Goal: Information Seeking & Learning: Check status

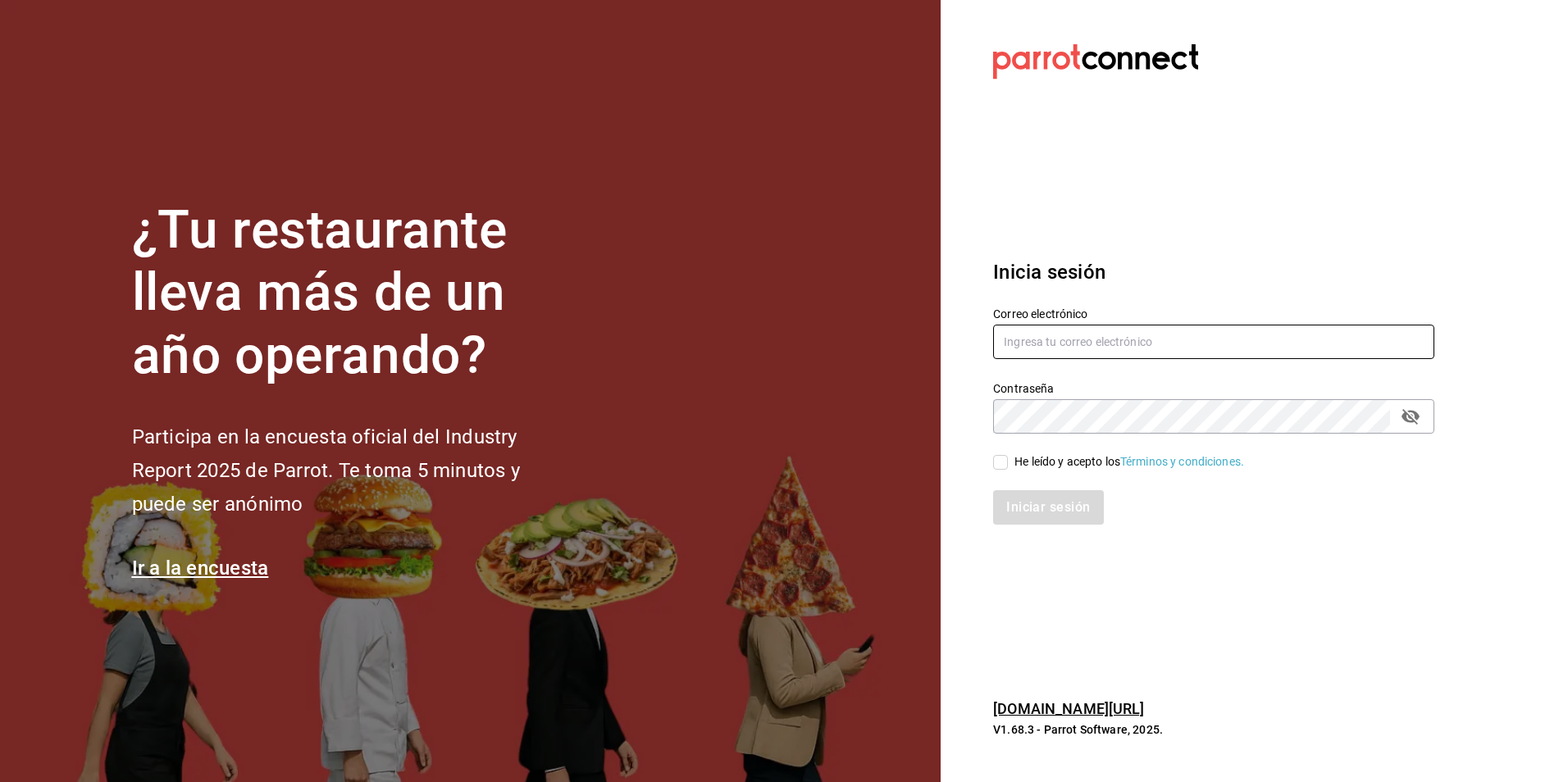
type input "atzhiri.figueroa@costeno.com"
click at [1000, 461] on input "He leído y acepto los Términos y condiciones." at bounding box center [1000, 463] width 15 height 15
checkbox input "true"
click at [1016, 499] on button "Iniciar sesión" at bounding box center [1048, 508] width 111 height 35
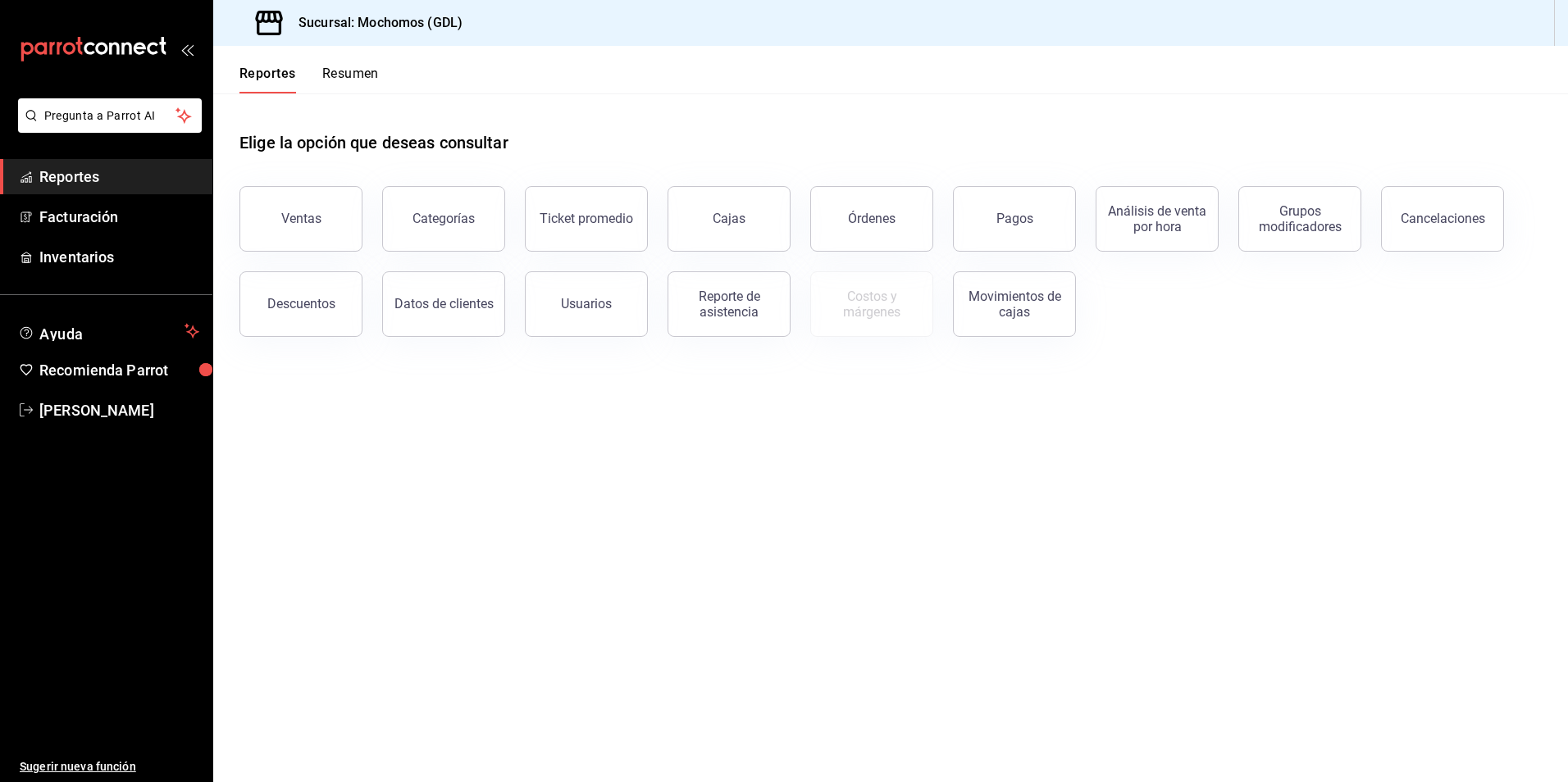
click at [266, 616] on main "Elige la opción que deseas consultar Ventas Categorías Ticket promedio Cajas Ór…" at bounding box center [891, 437] width 1354 height 688
click at [991, 228] on button "Pagos" at bounding box center [1013, 219] width 123 height 66
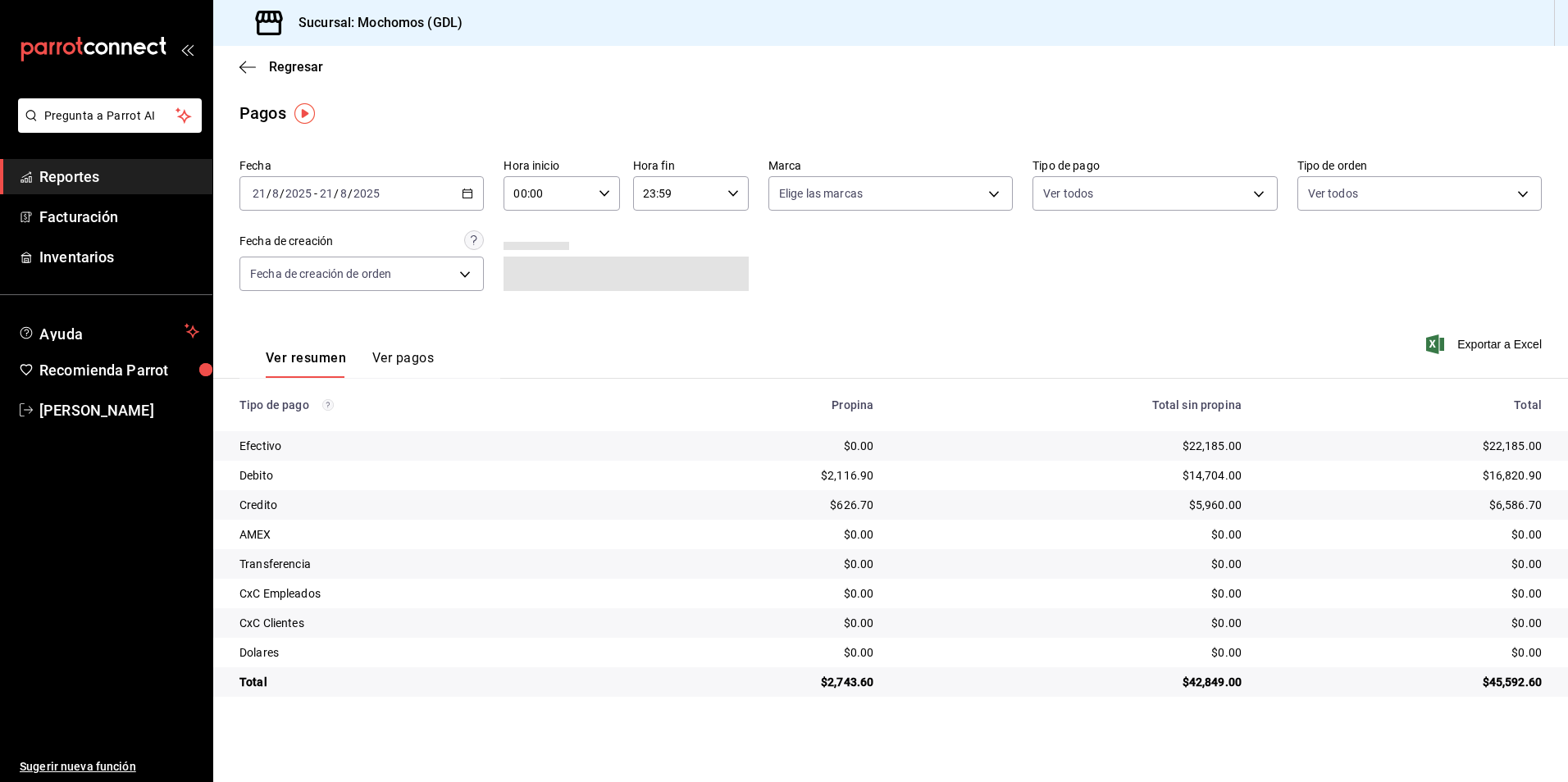
click at [314, 184] on div "[DATE] [DATE] - [DATE] [DATE]" at bounding box center [362, 193] width 244 height 35
click at [312, 424] on span "Rango de fechas" at bounding box center [318, 427] width 127 height 17
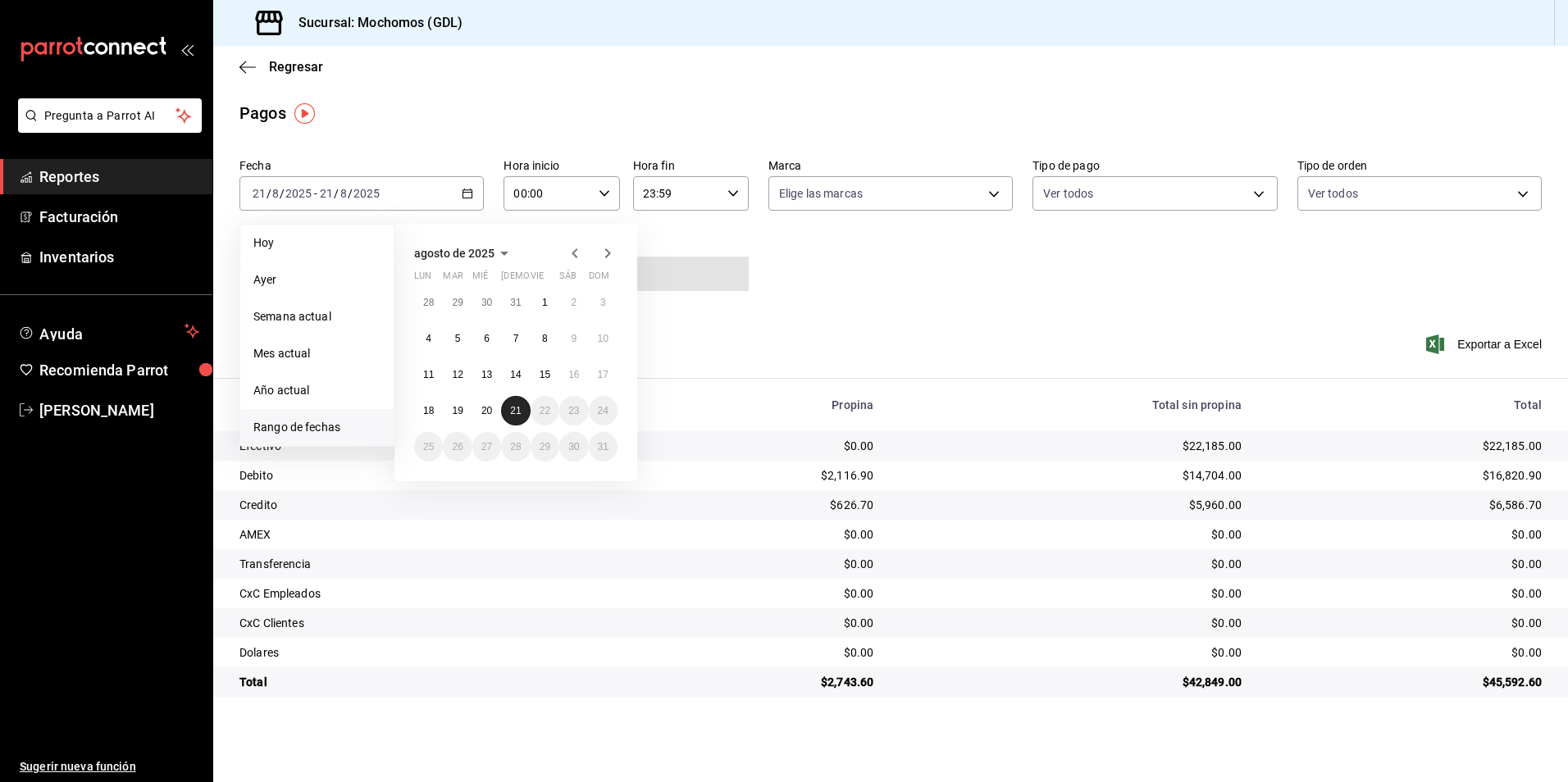
click at [528, 405] on button "21" at bounding box center [515, 411] width 29 height 30
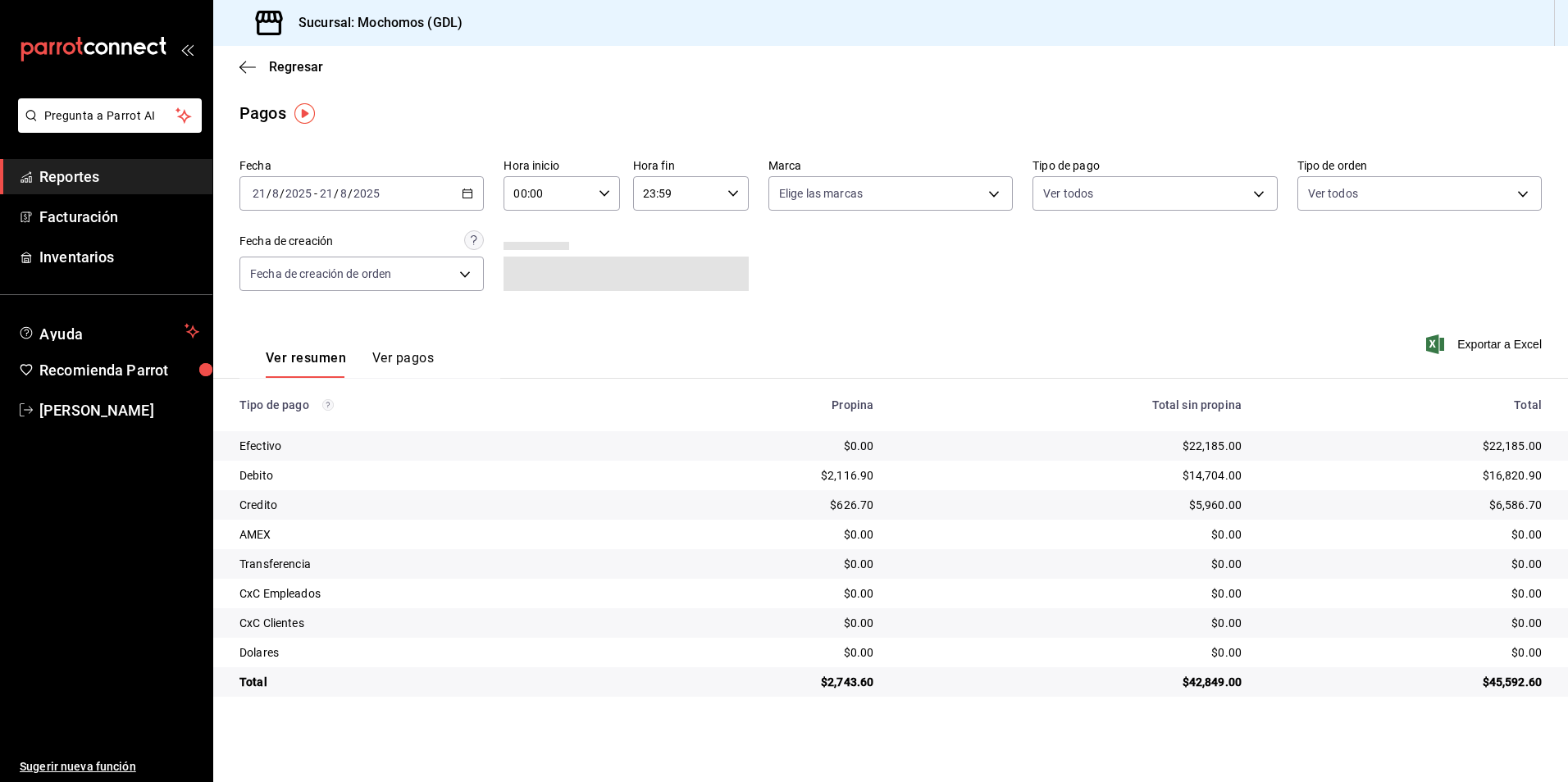
click at [804, 327] on div "Ver resumen Ver pagos Exportar a Excel" at bounding box center [891, 354] width 1354 height 87
click at [602, 192] on icon "button" at bounding box center [604, 193] width 11 height 11
click at [530, 229] on span "04" at bounding box center [533, 229] width 32 height 13
type input "04:00"
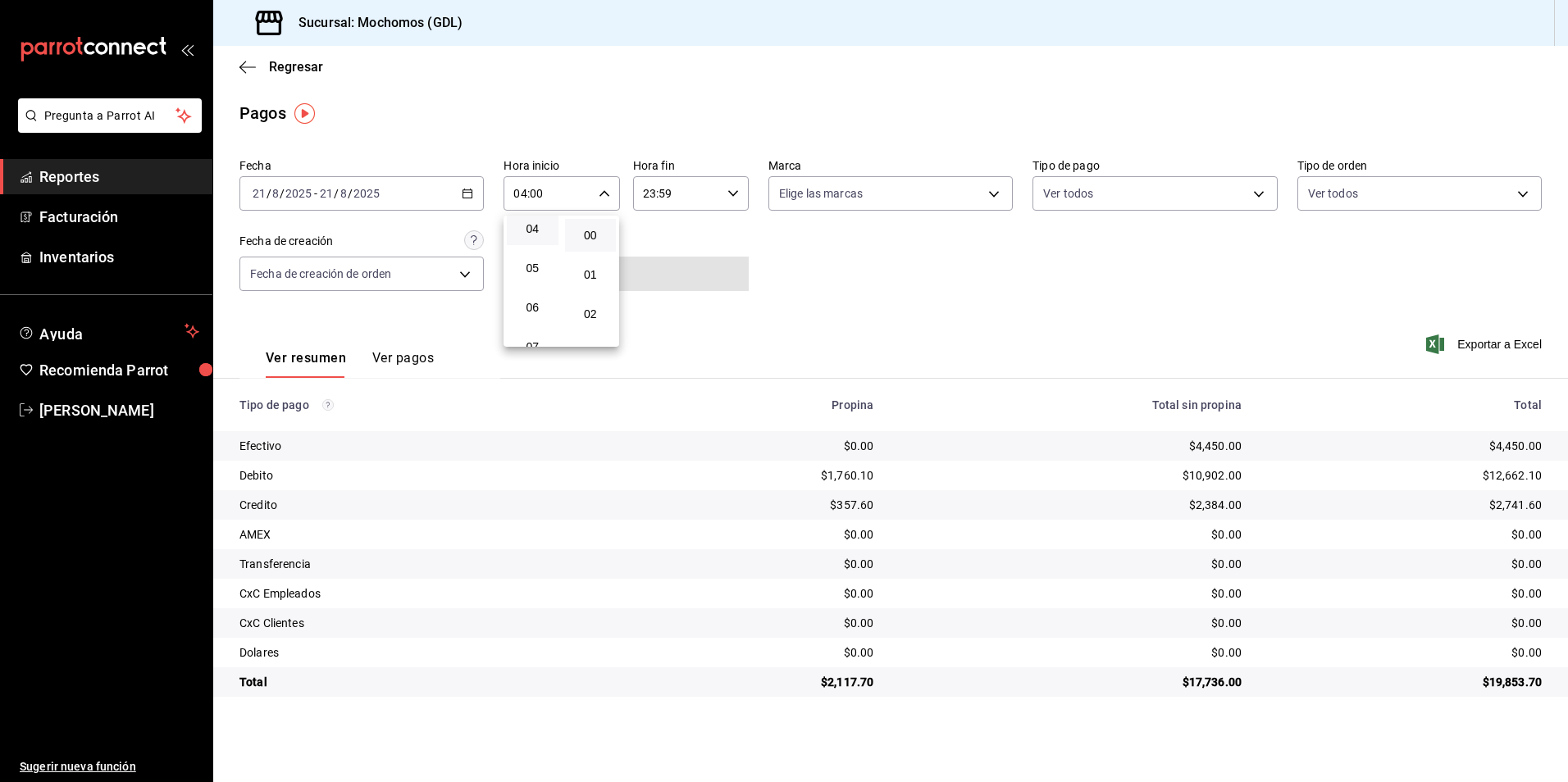
click at [873, 194] on div at bounding box center [784, 391] width 1568 height 782
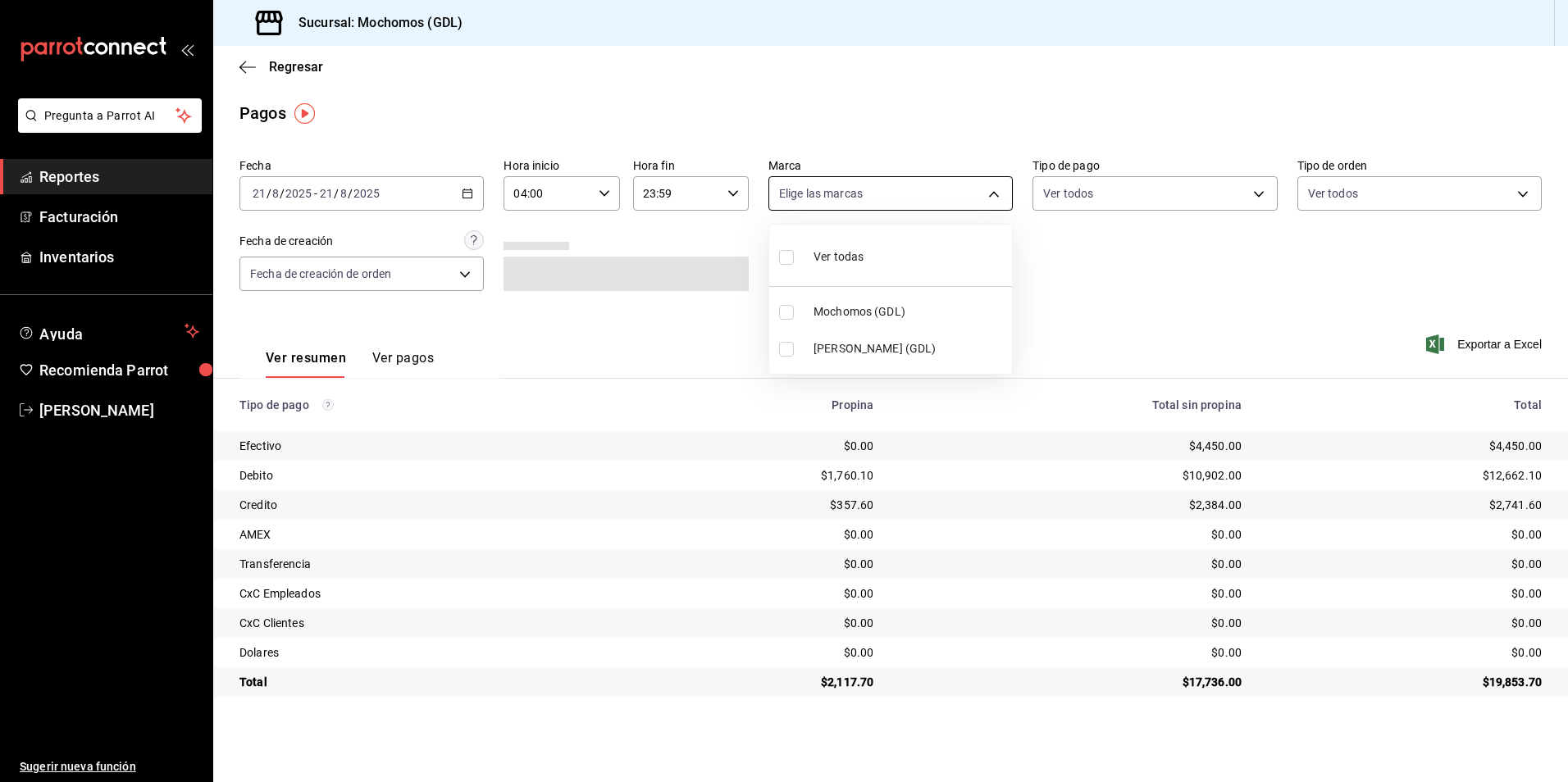
click at [856, 194] on body "Pregunta a Parrot AI Reportes Facturación Inventarios Ayuda Recomienda Parrot […" at bounding box center [784, 391] width 1568 height 782
click at [829, 305] on span "Mochomos (GDL)" at bounding box center [909, 312] width 192 height 17
type input "36c25d4a-7cb0-456c-a434-e981d54830bc"
checkbox input "true"
click at [1080, 198] on div at bounding box center [784, 391] width 1568 height 782
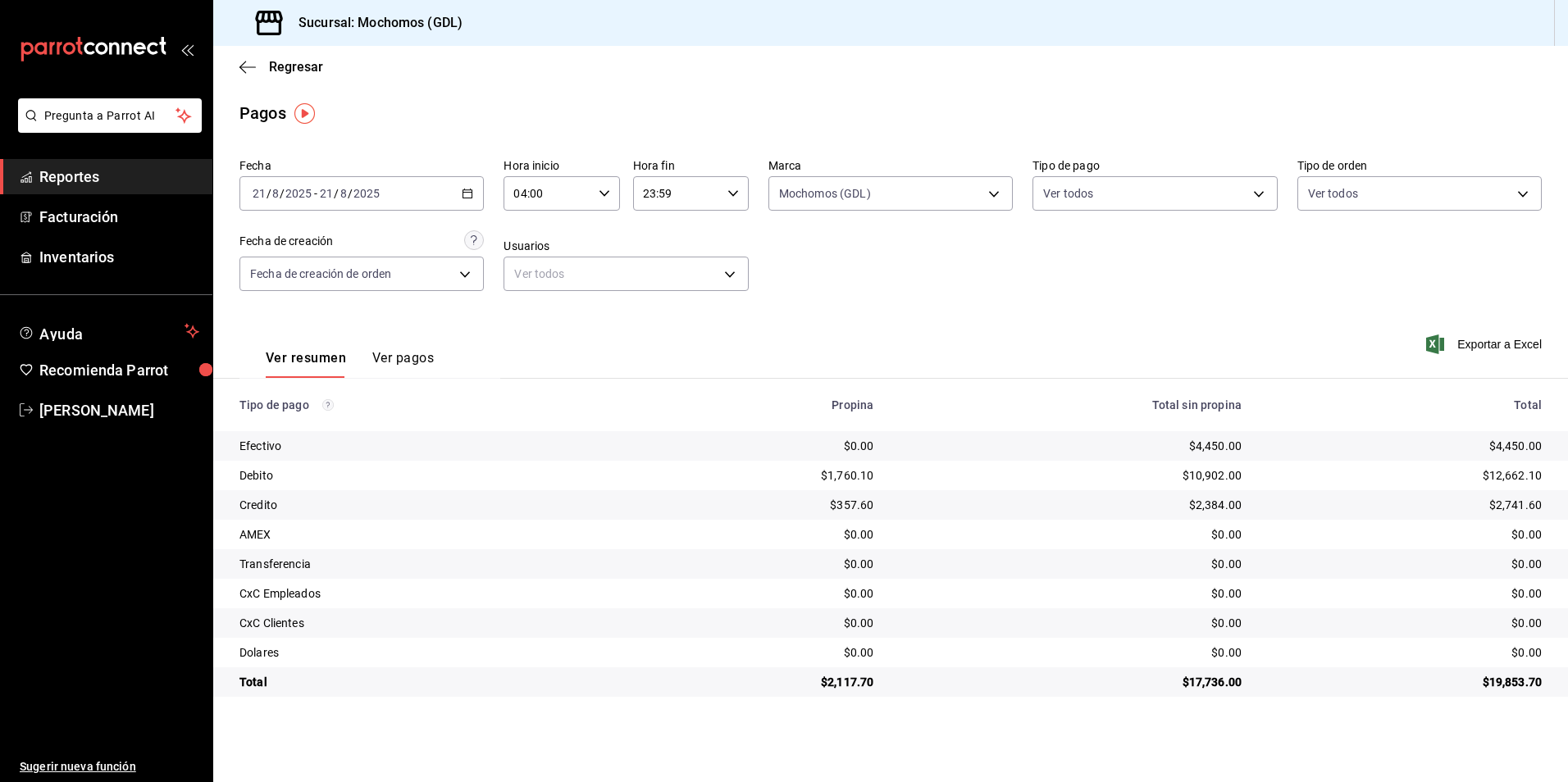
click at [1057, 218] on div "Fecha [DATE] [DATE] - [DATE] [DATE] Hora inicio 04:00 Hora inicio Hora fin 23:5…" at bounding box center [891, 231] width 1302 height 159
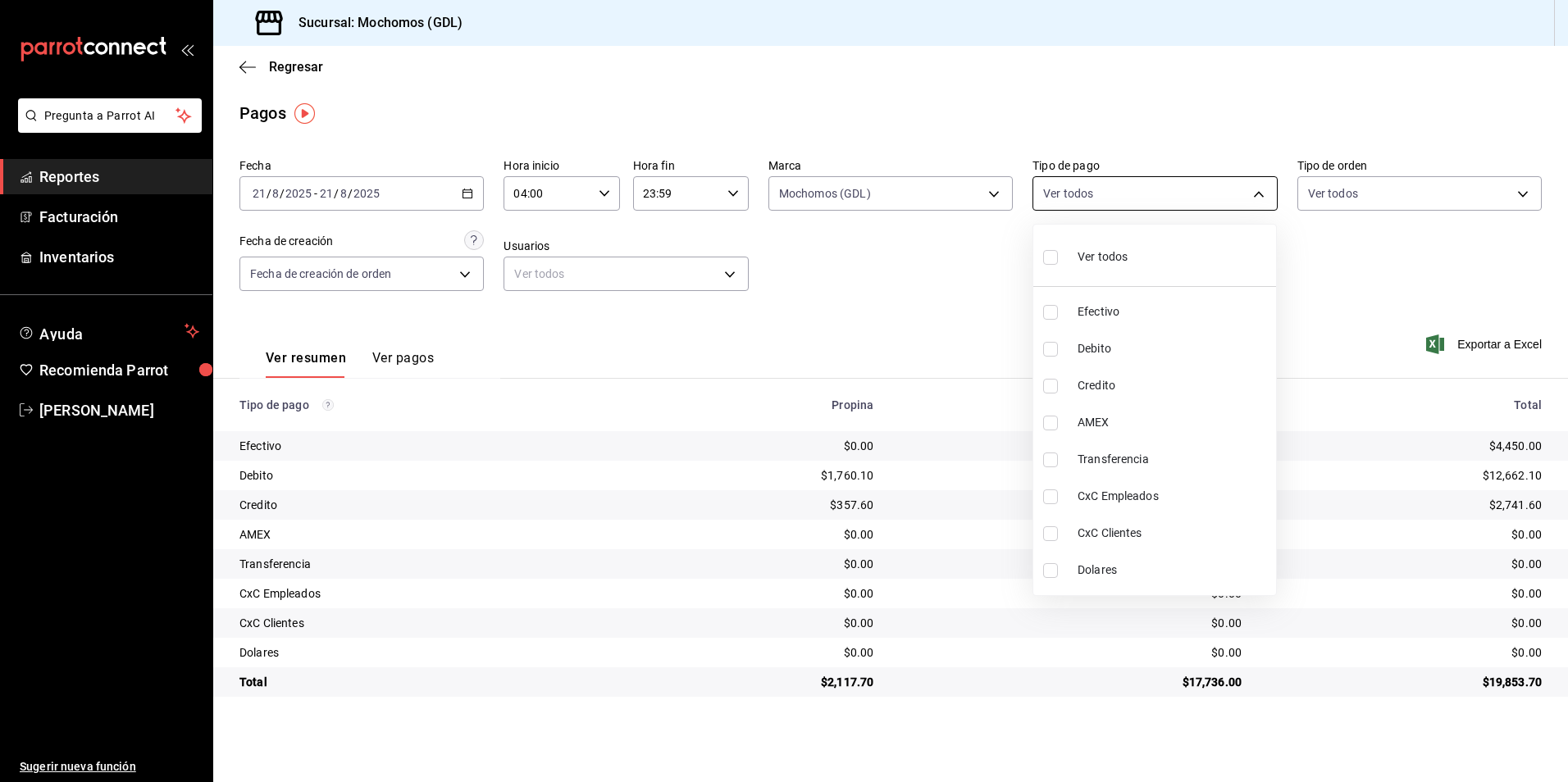
click at [1051, 199] on body "Pregunta a Parrot AI Reportes Facturación Inventarios Ayuda Recomienda Parrot […" at bounding box center [784, 391] width 1568 height 782
click at [1098, 263] on span "Ver todos" at bounding box center [1102, 257] width 50 height 17
type input "43f15ab9-6aaf-467e-828e-46d2c45c5663,c4bdfb15-5497-4aae-ad2b-38852a02f4e8,2255b…"
checkbox input "true"
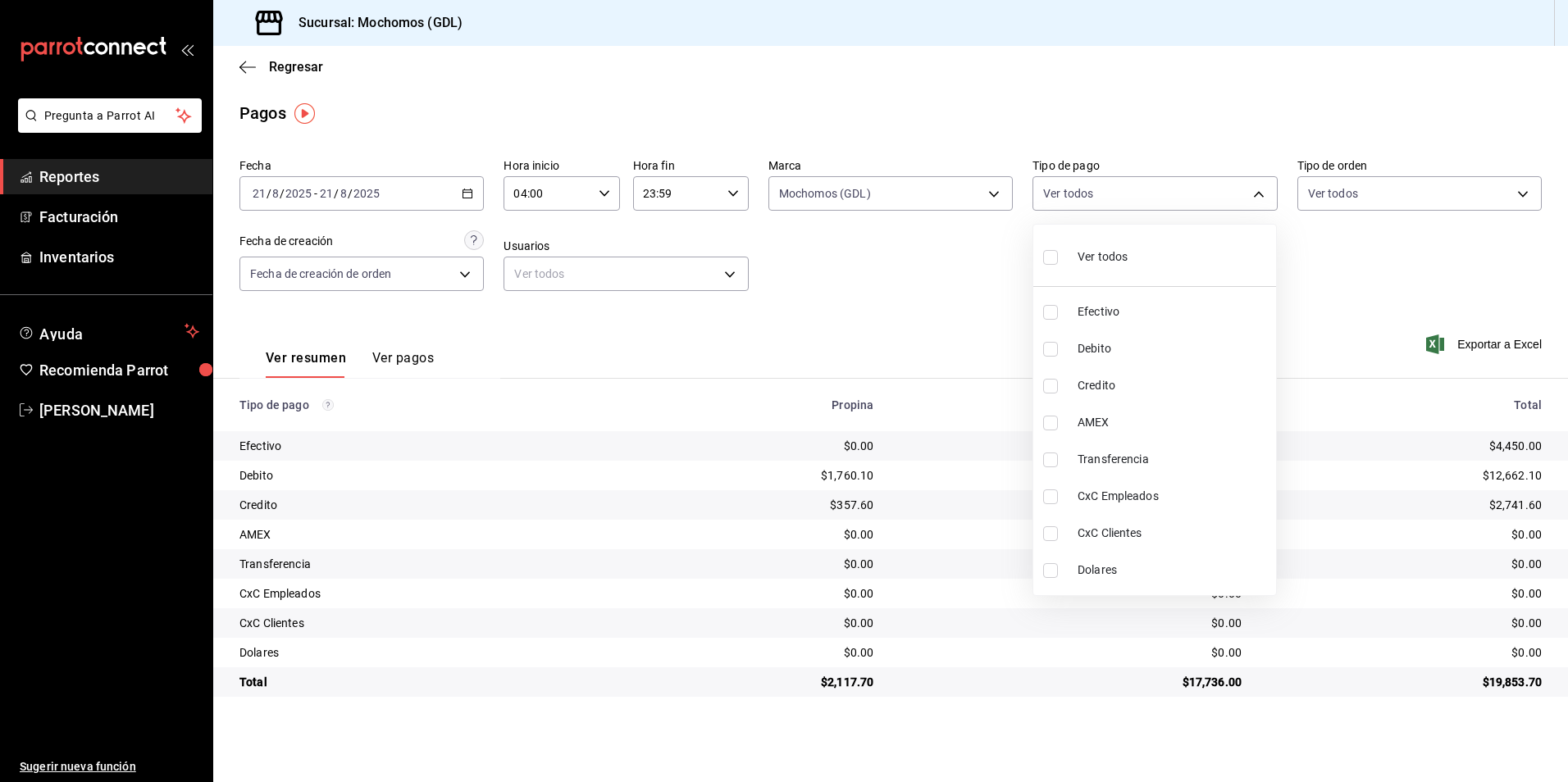
checkbox input "true"
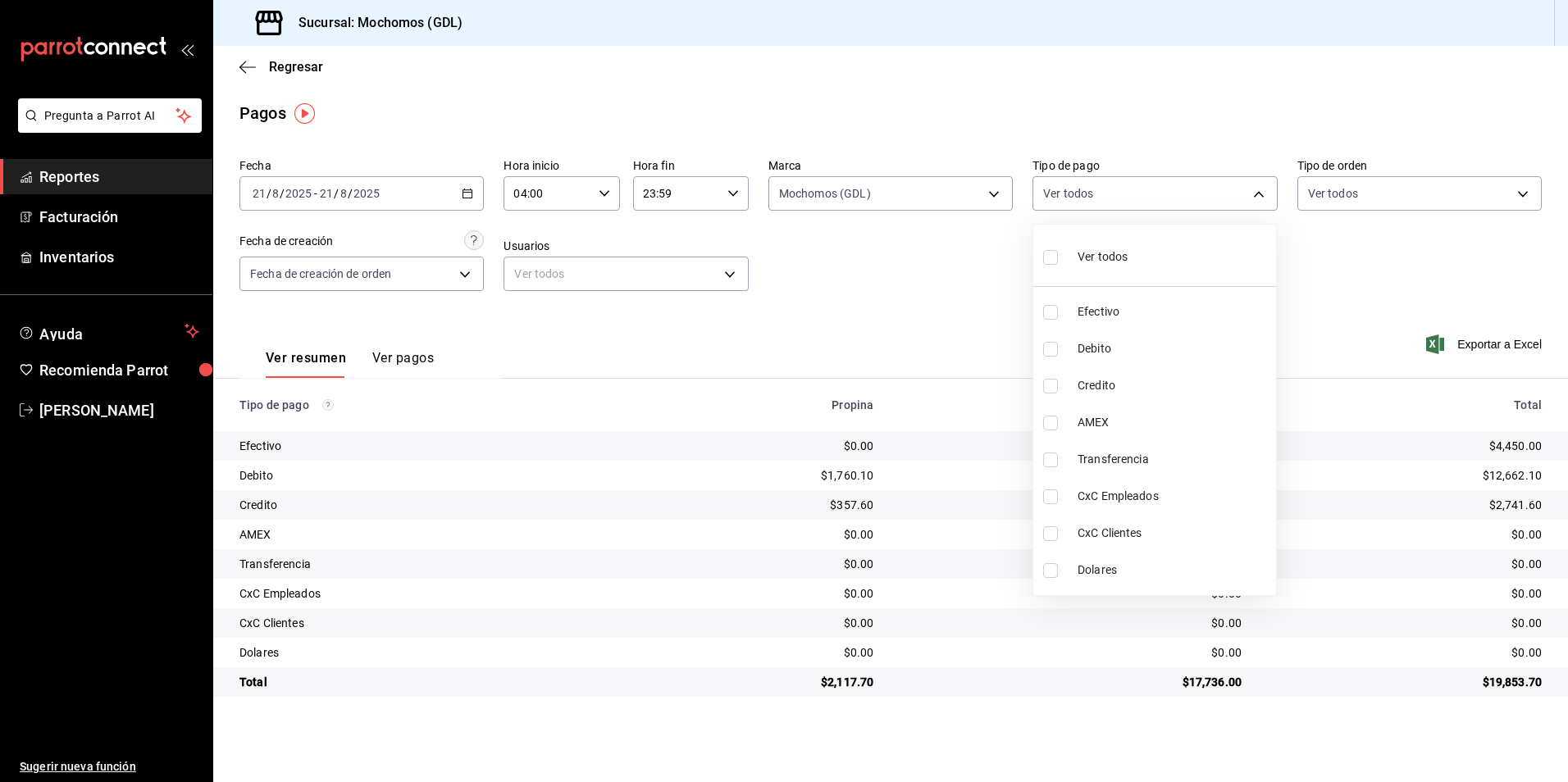
checkbox input "true"
click at [1324, 186] on div at bounding box center [784, 391] width 1568 height 782
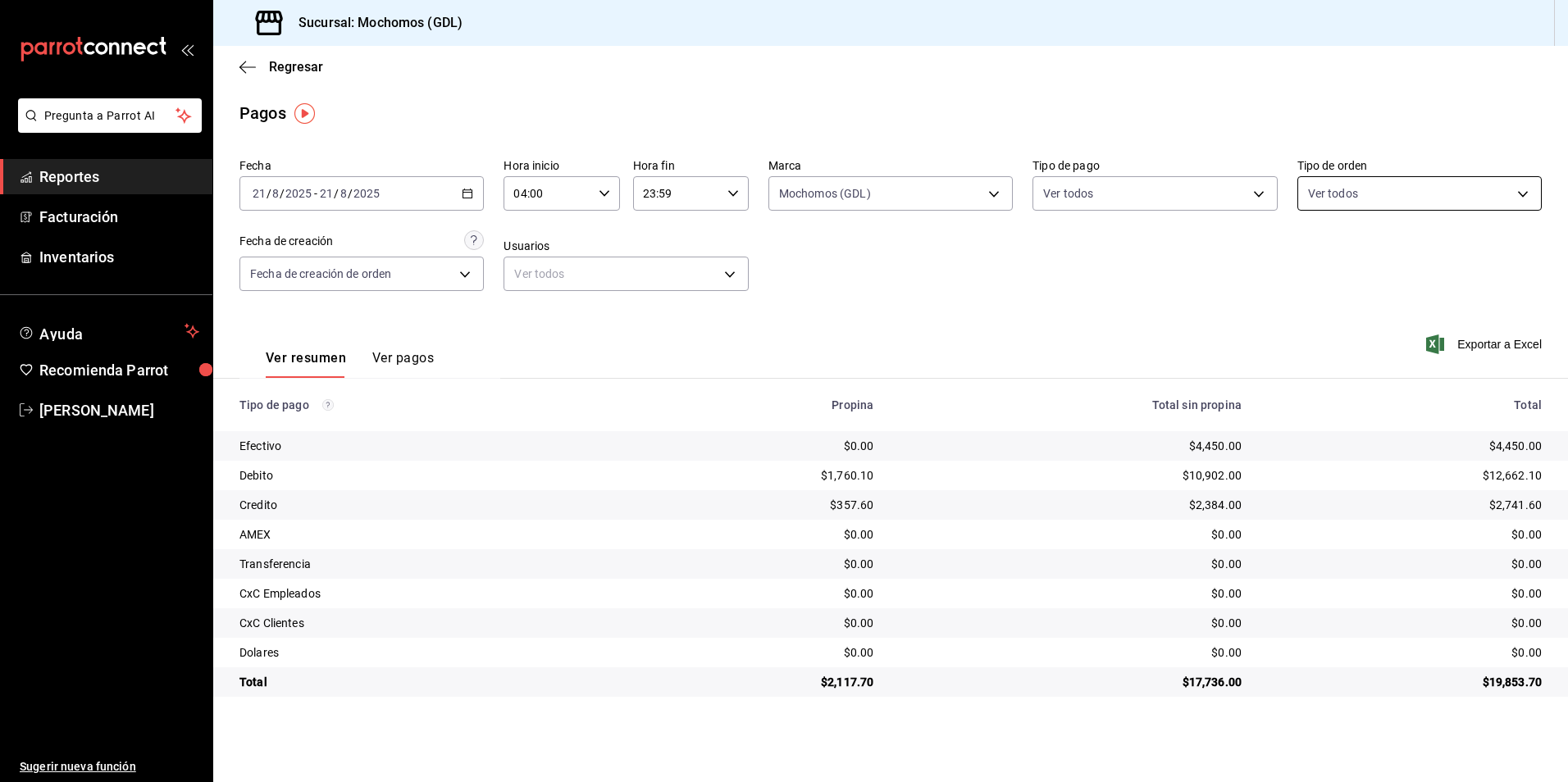
click at [1324, 195] on body "Pregunta a Parrot AI Reportes Facturación Inventarios Ayuda Recomienda Parrot […" at bounding box center [784, 391] width 1568 height 782
click at [1340, 255] on div "Ver todos" at bounding box center [1350, 256] width 84 height 36
type input "c3d0baef-30c0-4718-9d76-caab43e27316,13c4cc4a-99d2-42c0-ba96-c3de8c08c13d,7b791…"
checkbox input "true"
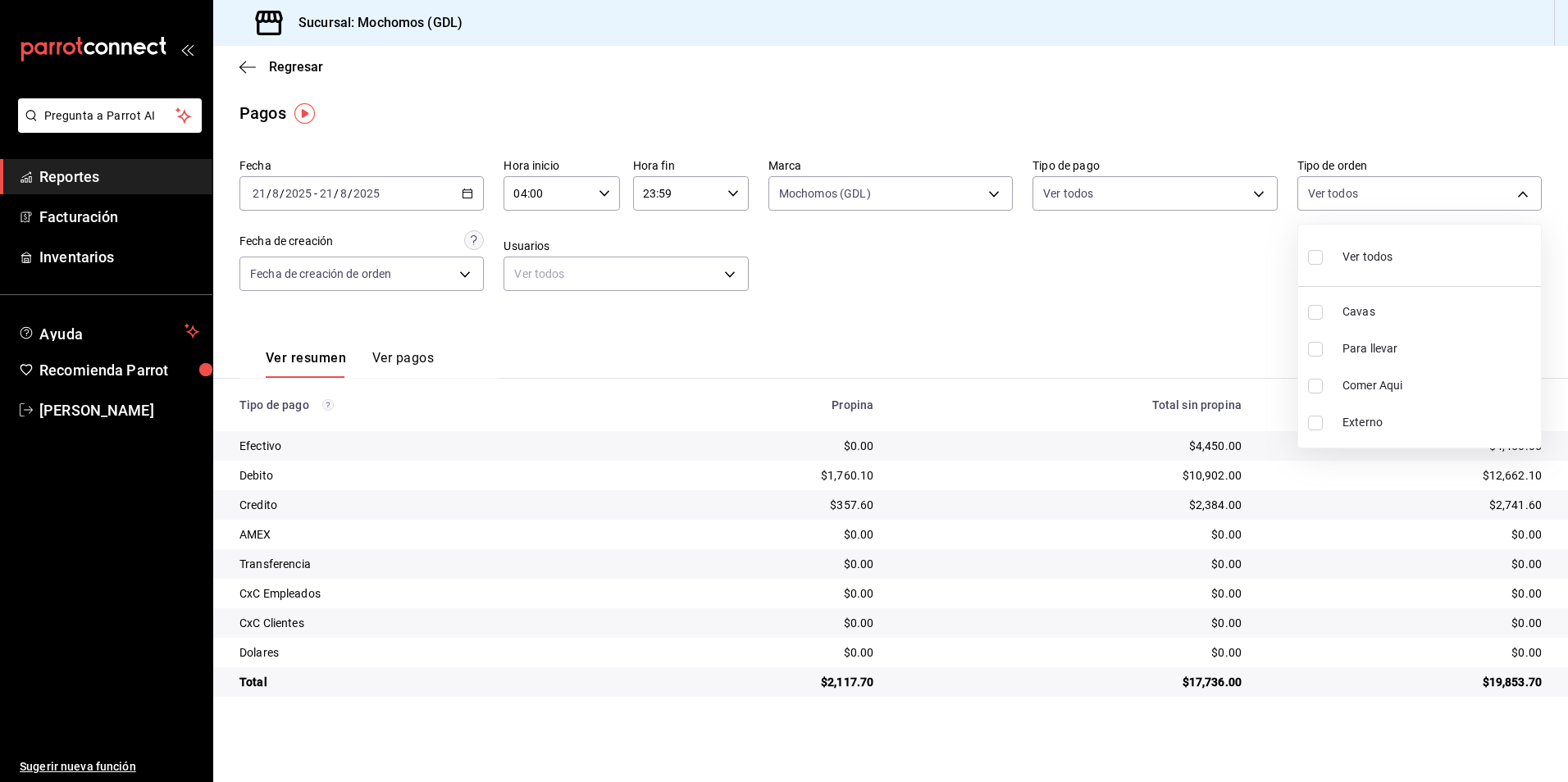
checkbox input "true"
click at [642, 278] on div at bounding box center [784, 391] width 1568 height 782
click at [626, 279] on body "Pregunta a Parrot AI Reportes Facturación Inventarios Ayuda Recomienda Parrot […" at bounding box center [784, 391] width 1568 height 782
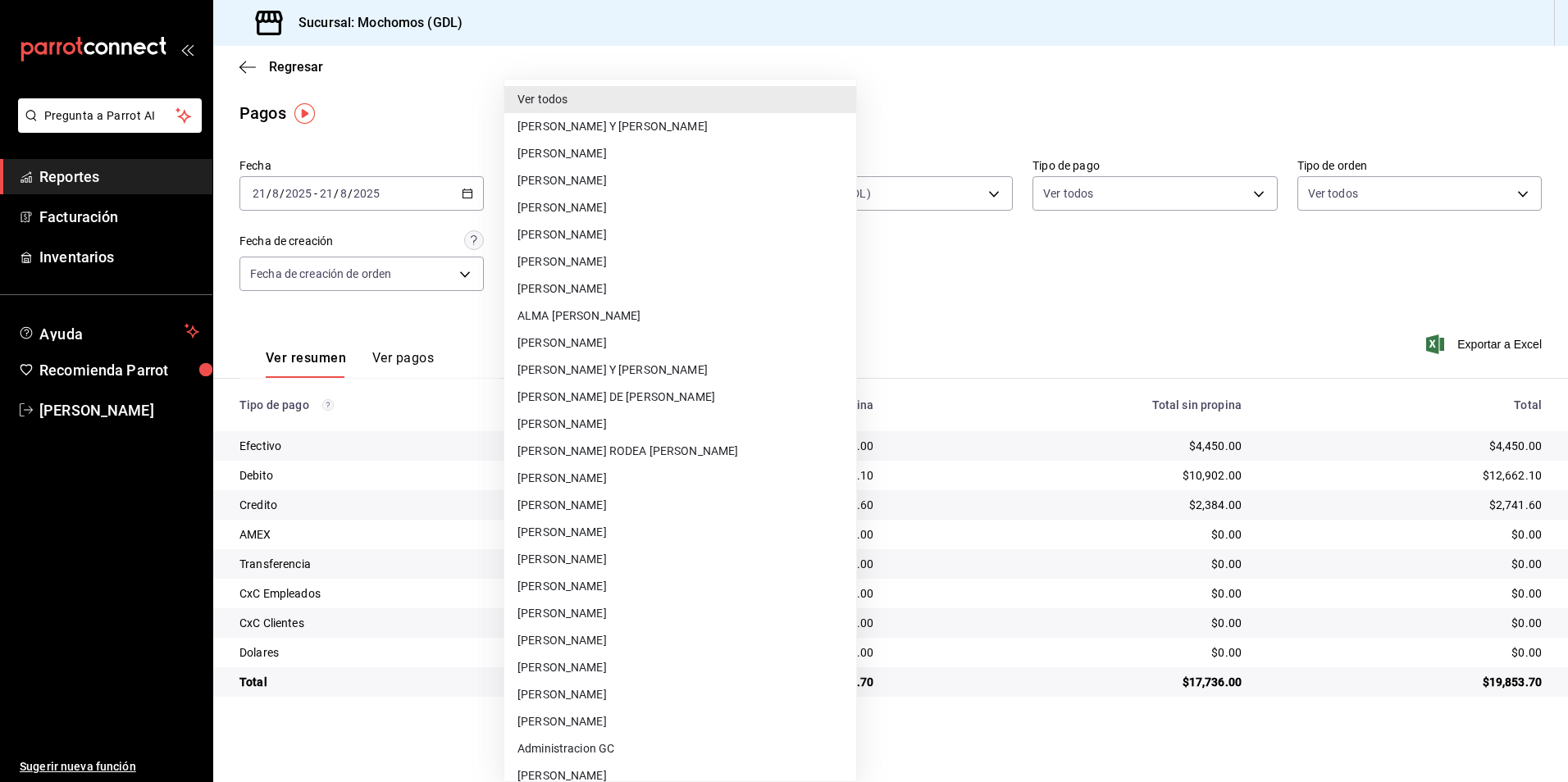
click at [921, 236] on div at bounding box center [784, 391] width 1568 height 782
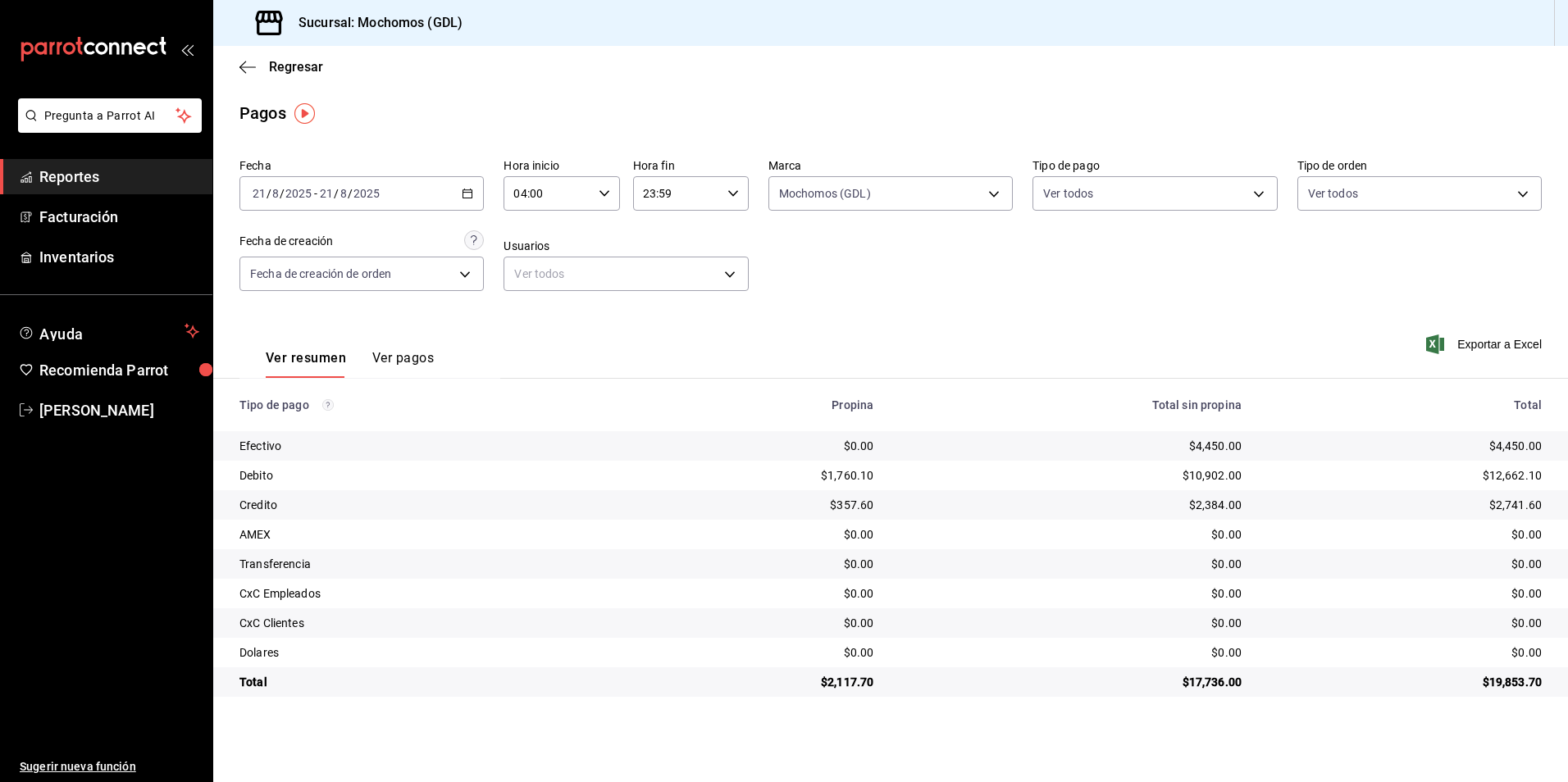
click at [907, 244] on div "Ver todos [PERSON_NAME] Y [PERSON_NAME] [PERSON_NAME] [PERSON_NAME] [PERSON_NAM…" at bounding box center [784, 391] width 1568 height 782
click at [975, 160] on label "Marca" at bounding box center [890, 166] width 244 height 11
click at [306, 200] on div "[DATE] [DATE] - [DATE] [DATE]" at bounding box center [362, 193] width 244 height 35
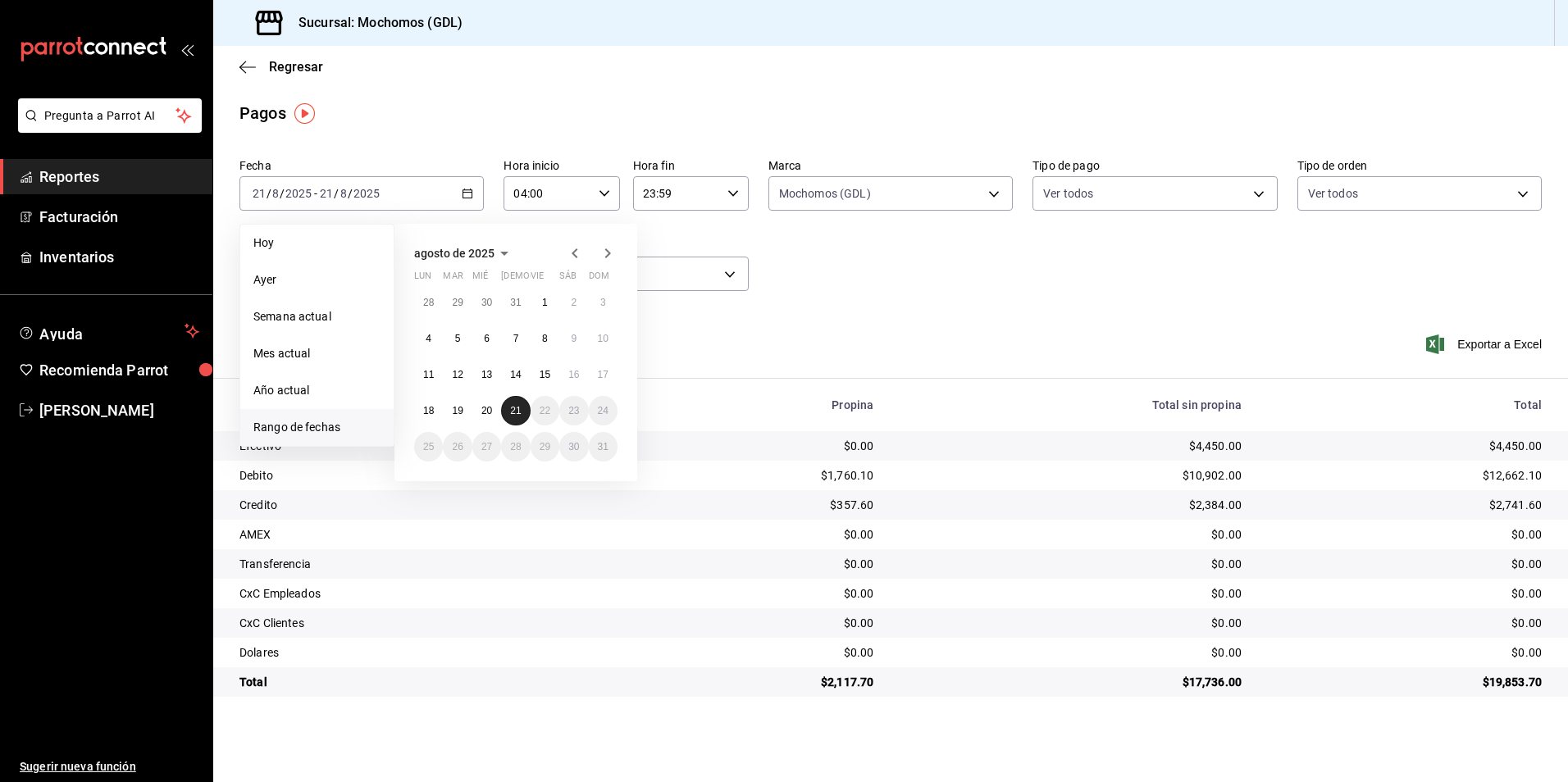
click at [518, 410] on abbr "21" at bounding box center [515, 410] width 10 height 11
click at [533, 423] on div "28 29 30 31 1 2 3 4 5 6 7 8 9 10 11 12 13 14 15 16 17 18 19 20 21 22 23 24 25 2…" at bounding box center [515, 375] width 203 height 174
click at [533, 425] on div "28 29 30 31 1 2 3 4 5 6 7 8 9 10 11 12 13 14 15 16 17 18 19 20 21 22 23 24 25 2…" at bounding box center [515, 375] width 203 height 174
click at [553, 425] on div "28 29 30 31 1 2 3 4 5 6 7 8 9 10 11 12 13 14 15 16 17 18 19 20 21 22 23 24 25 2…" at bounding box center [515, 375] width 203 height 174
click at [689, 225] on div "Fecha [DATE] [DATE] - [DATE] [DATE] [DATE] [DATE] Semana actual Mes actual Año …" at bounding box center [891, 231] width 1302 height 159
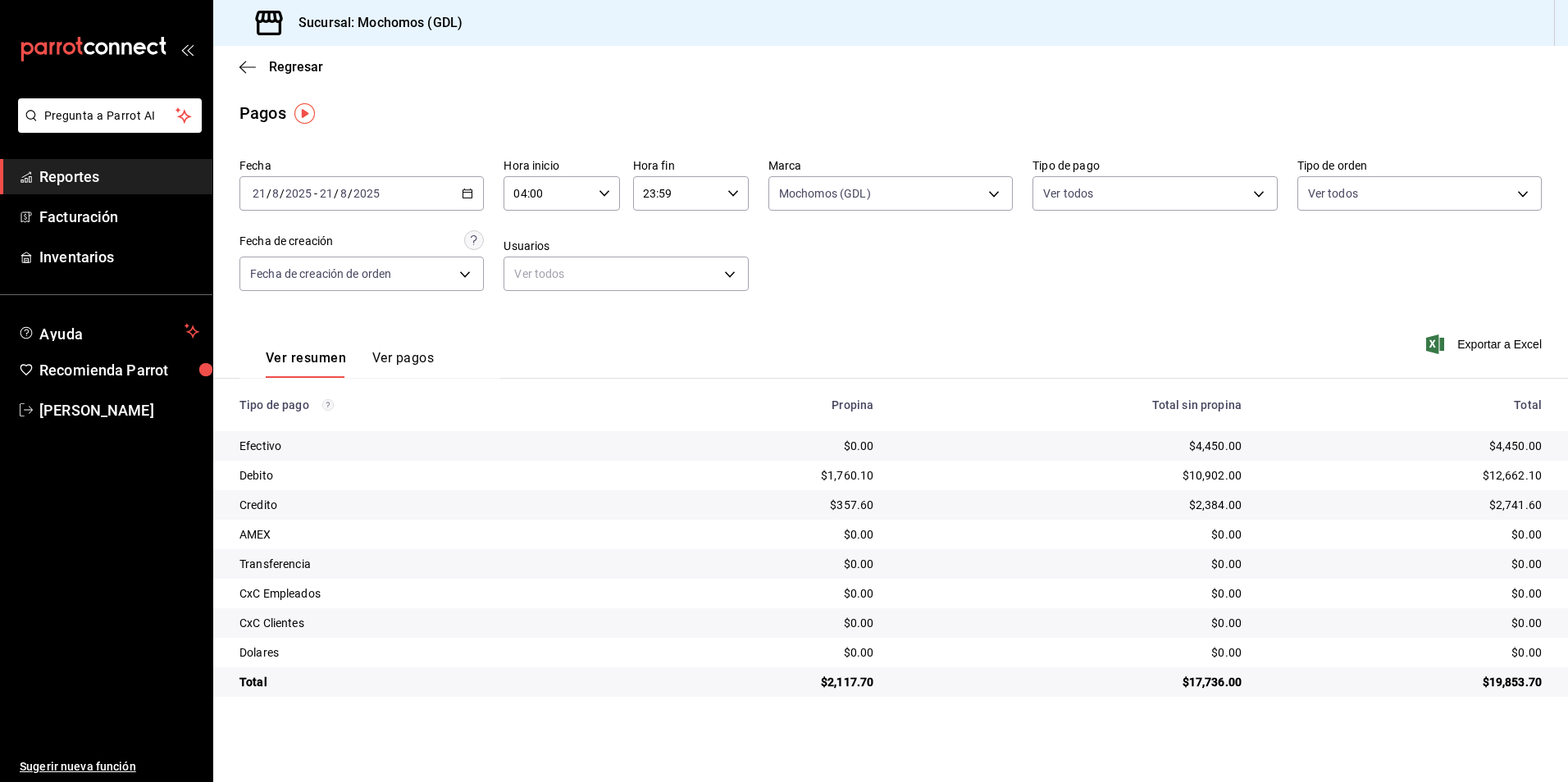
click at [613, 182] on div "04:00 Hora inicio" at bounding box center [561, 193] width 115 height 35
click at [778, 228] on div at bounding box center [784, 391] width 1568 height 782
